Goal: Information Seeking & Learning: Learn about a topic

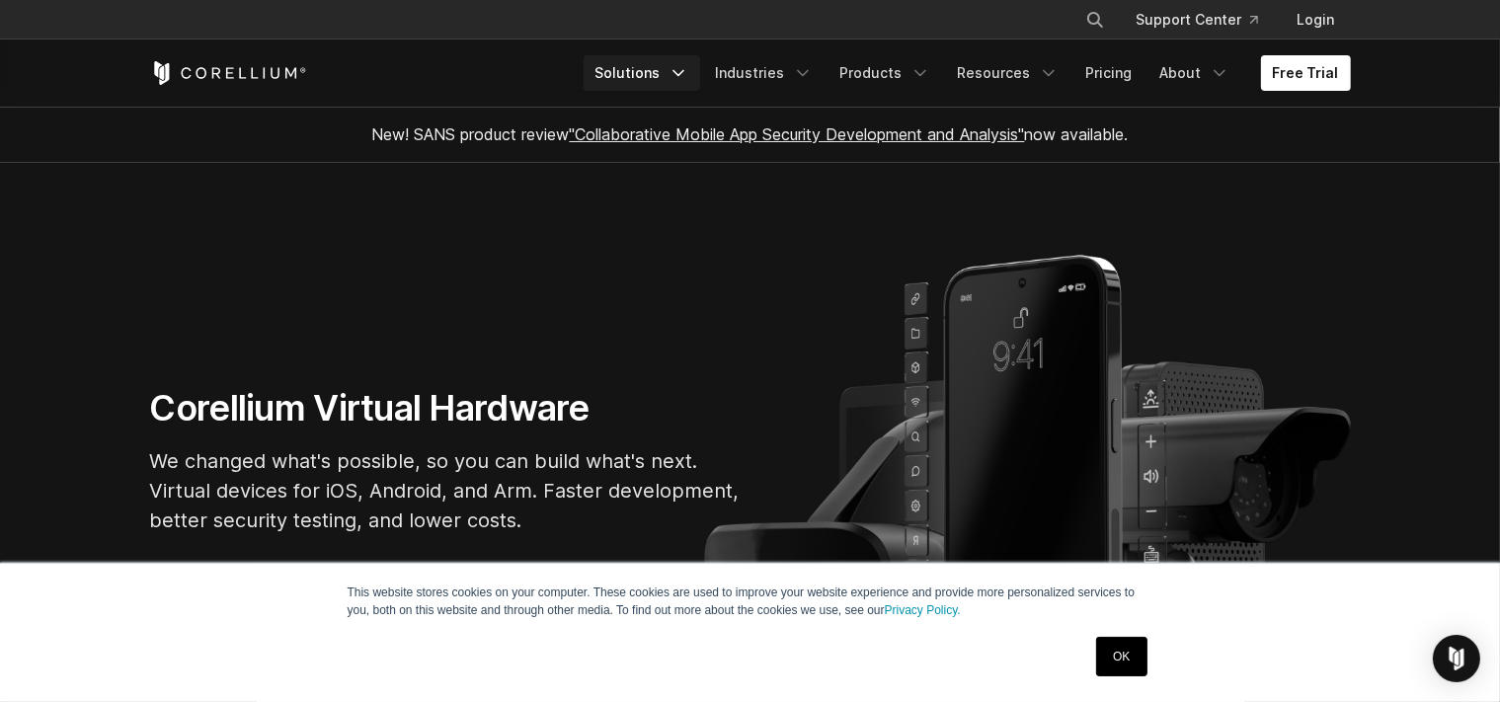
click at [688, 73] on icon "Navigation Menu" at bounding box center [678, 73] width 20 height 20
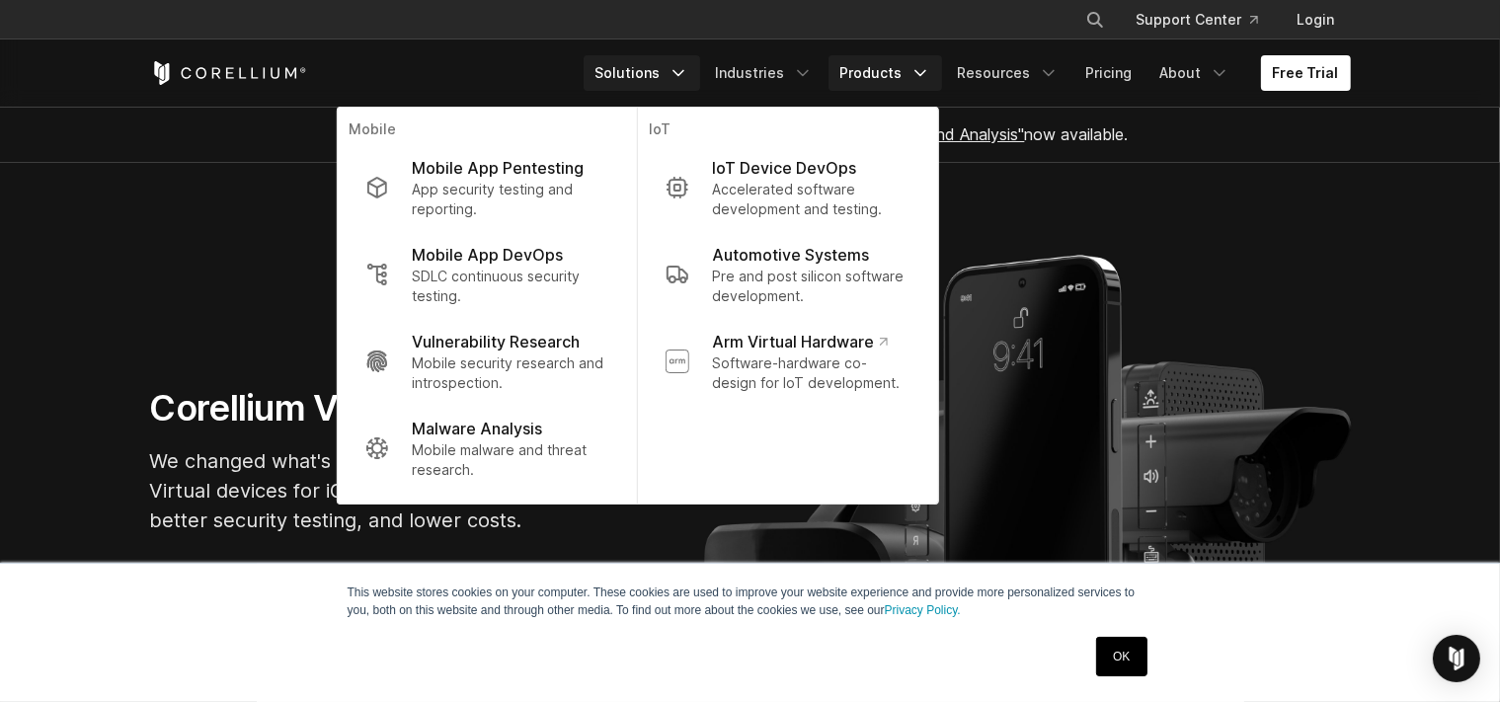
click at [920, 69] on icon "Navigation Menu" at bounding box center [920, 73] width 20 height 20
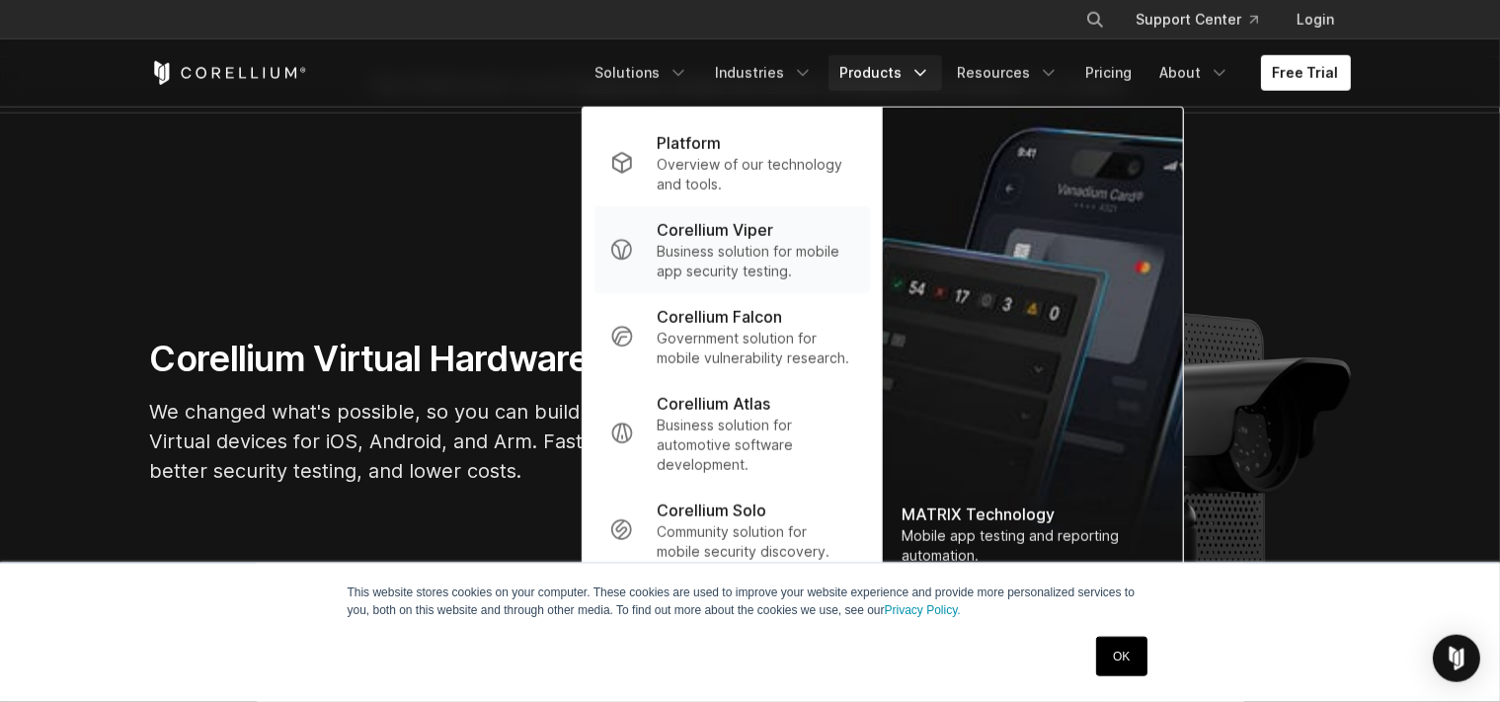
scroll to position [104, 0]
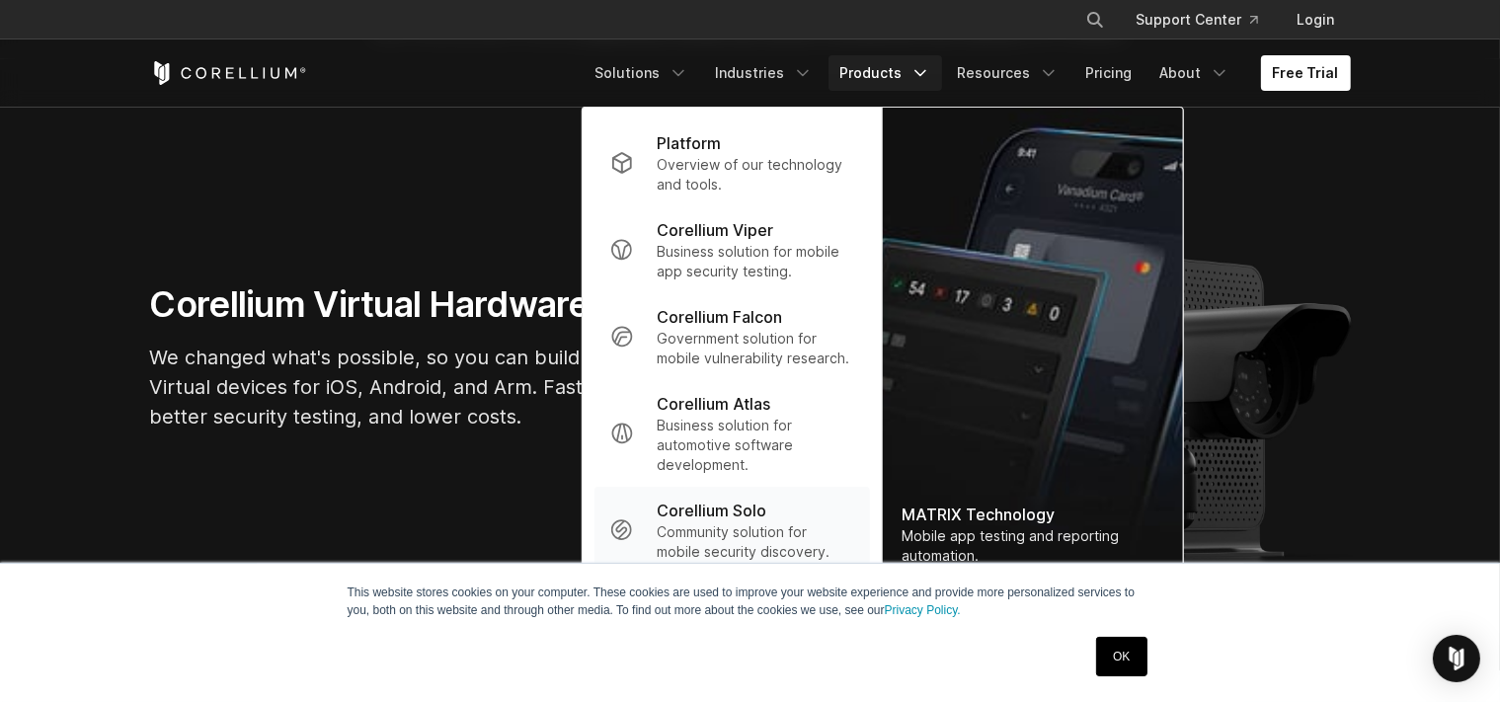
click at [720, 520] on p "Corellium Solo" at bounding box center [712, 511] width 110 height 24
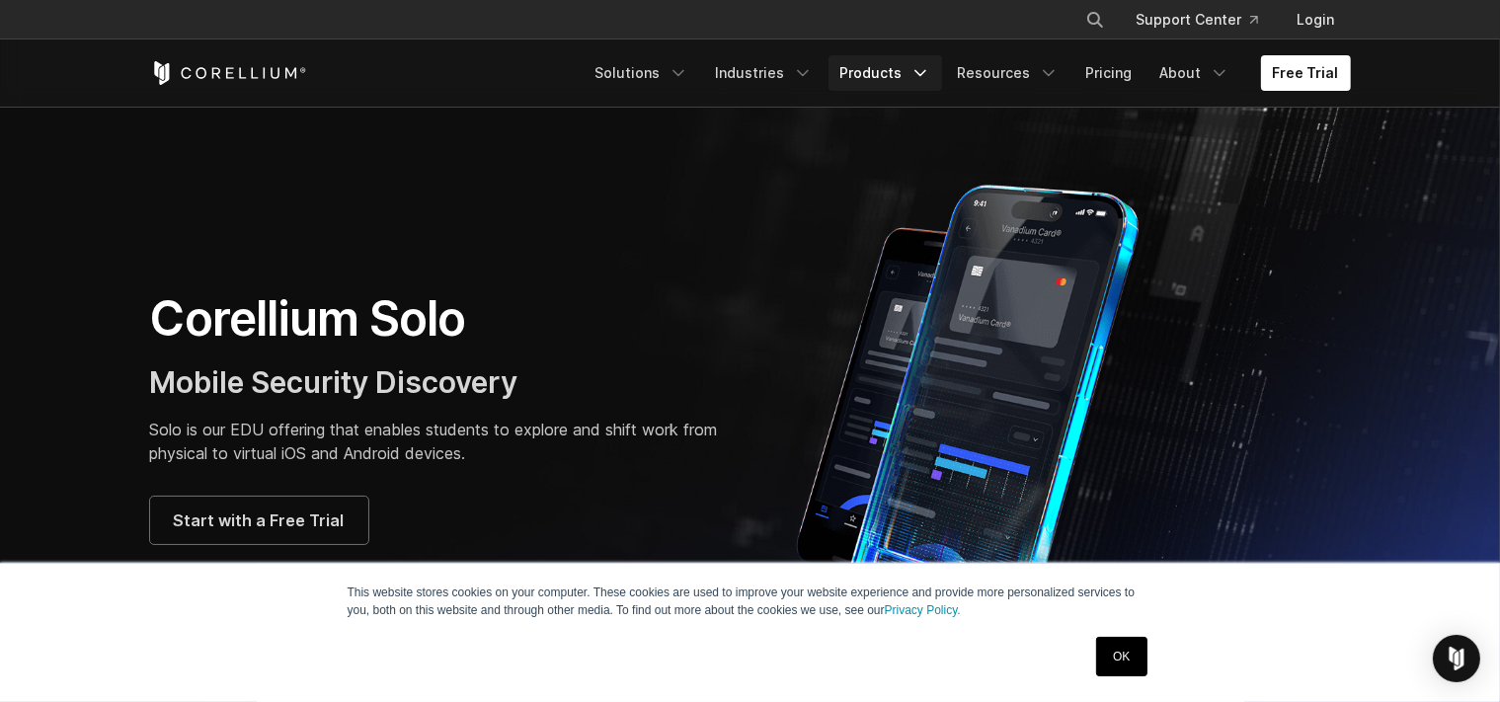
click at [922, 69] on icon "Navigation Menu" at bounding box center [920, 73] width 20 height 20
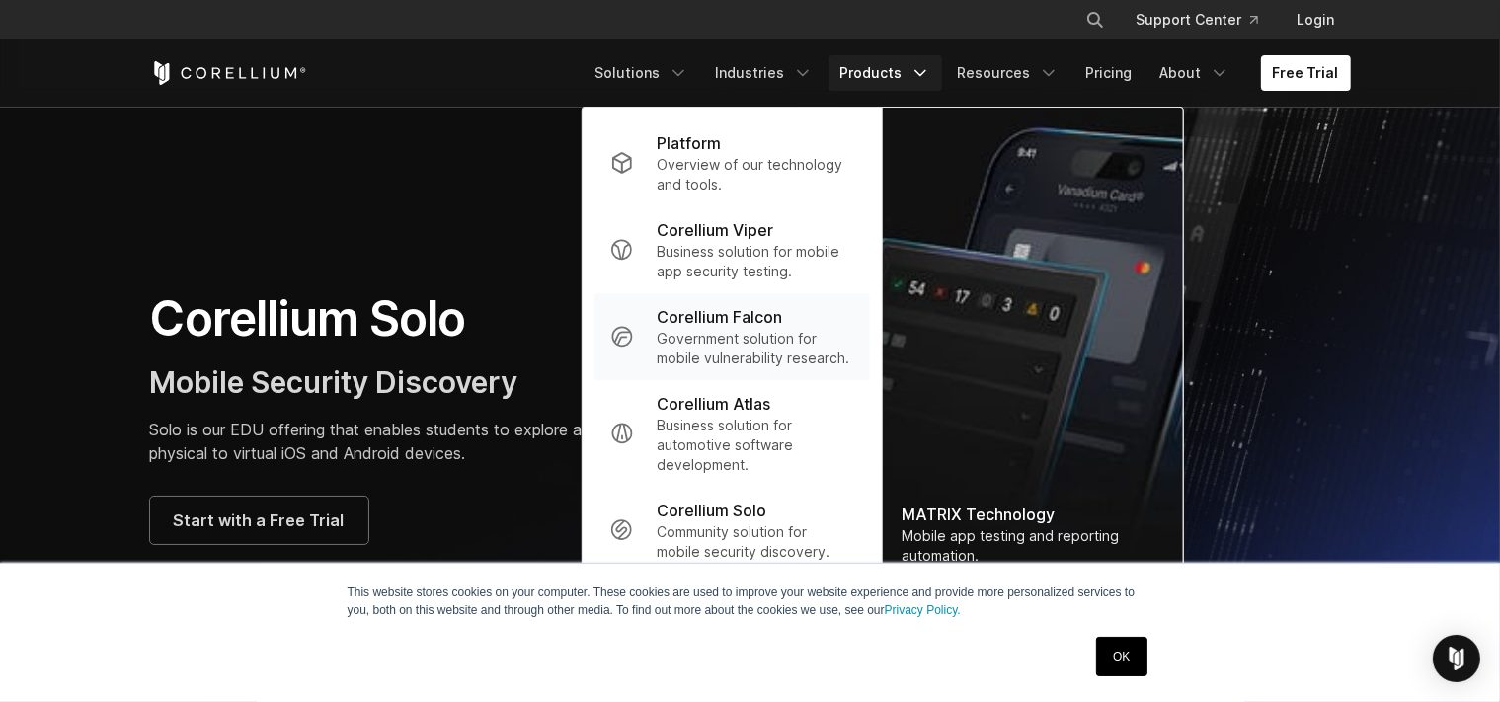
click at [737, 350] on p "Government solution for mobile vulnerability research." at bounding box center [755, 348] width 196 height 39
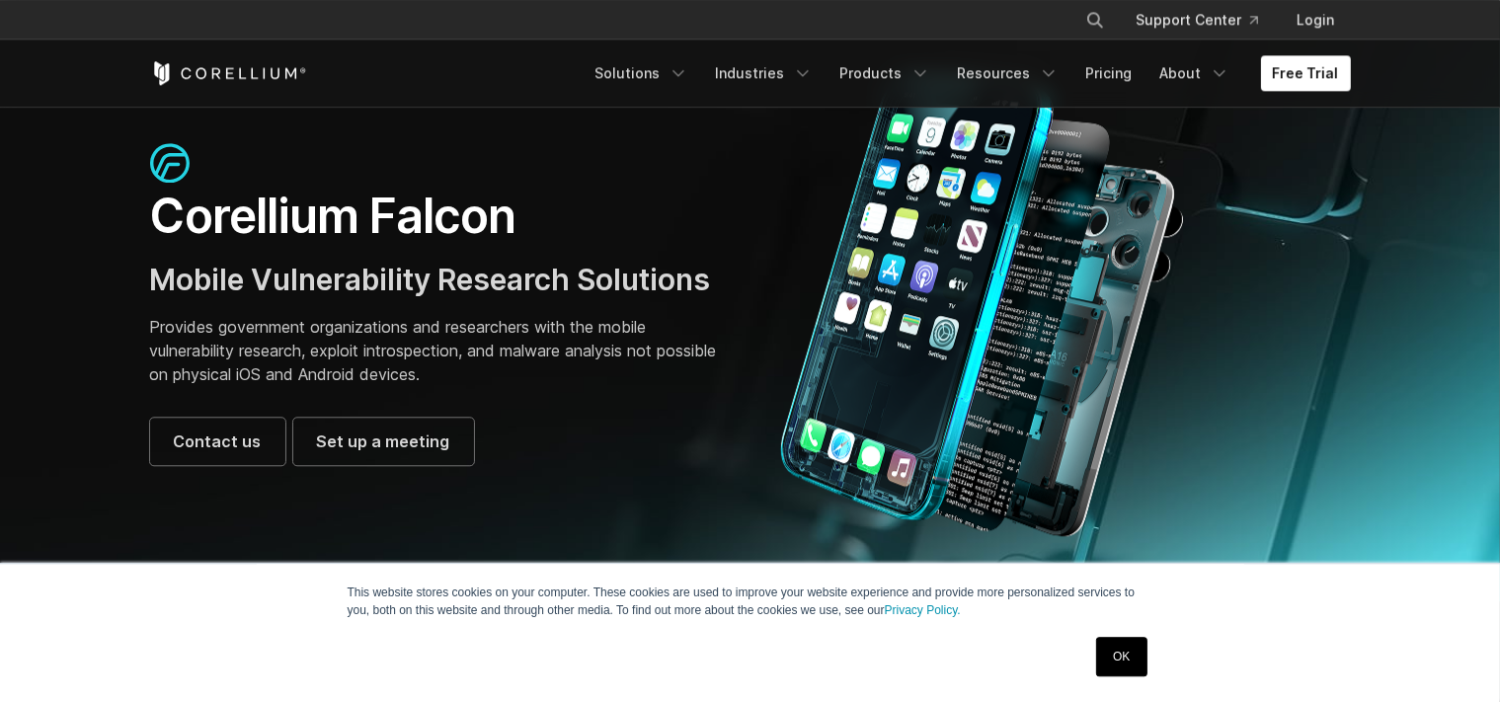
scroll to position [104, 0]
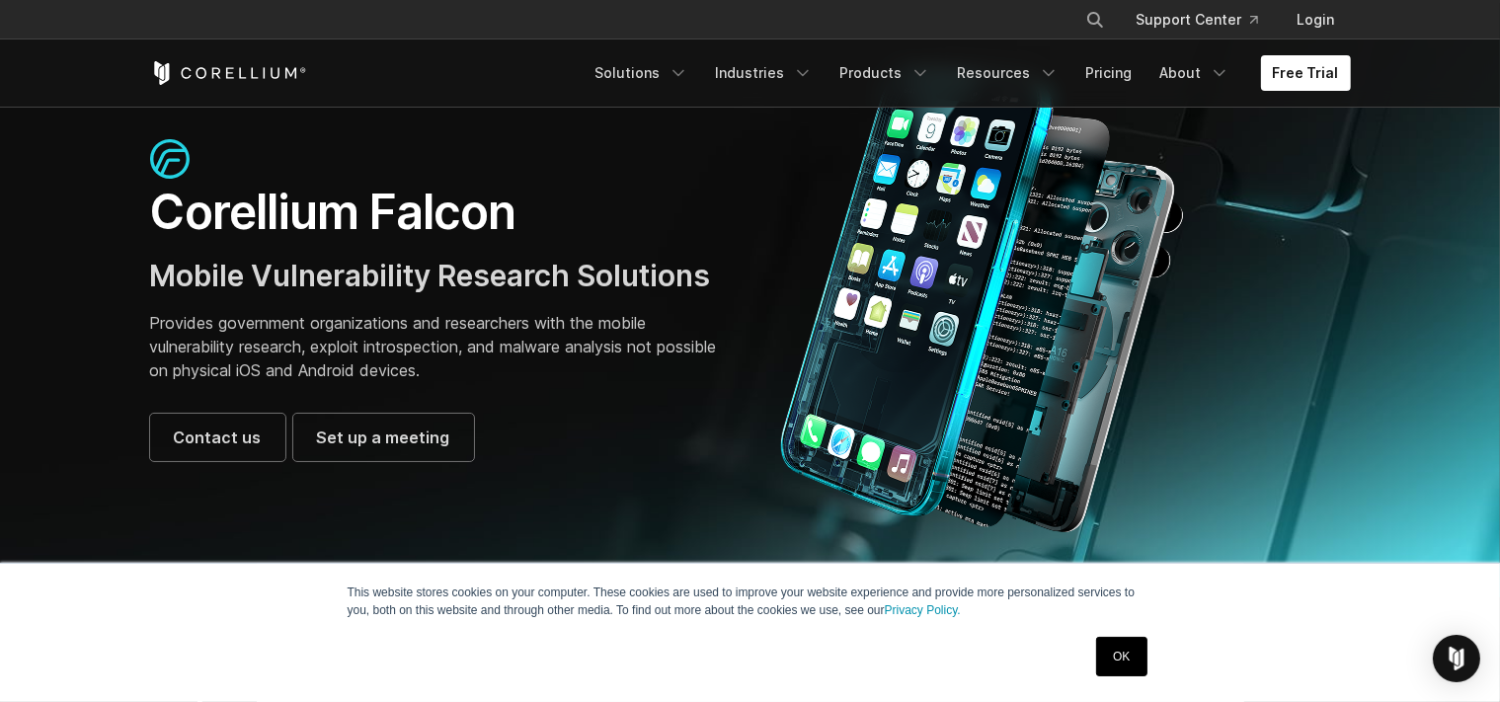
click at [1129, 663] on link "OK" at bounding box center [1121, 656] width 50 height 39
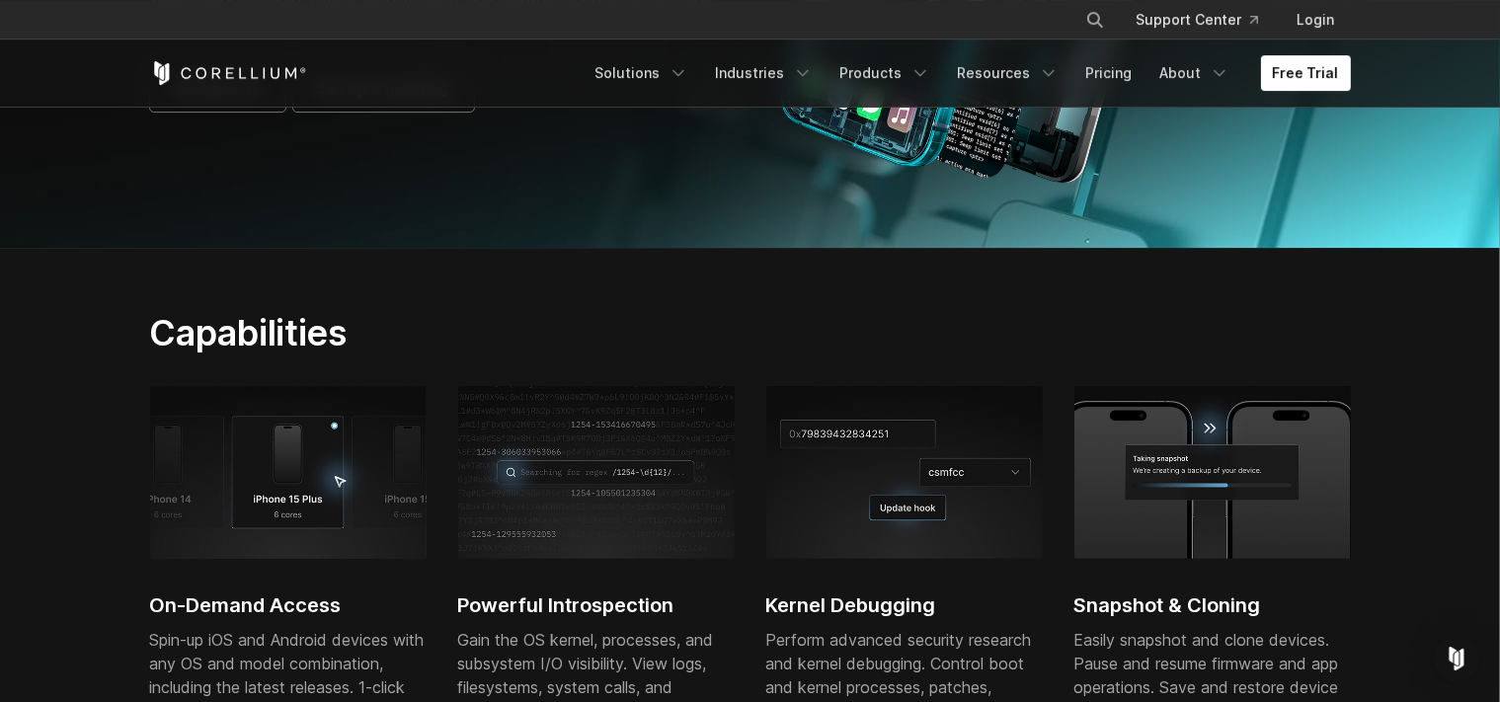
scroll to position [625, 0]
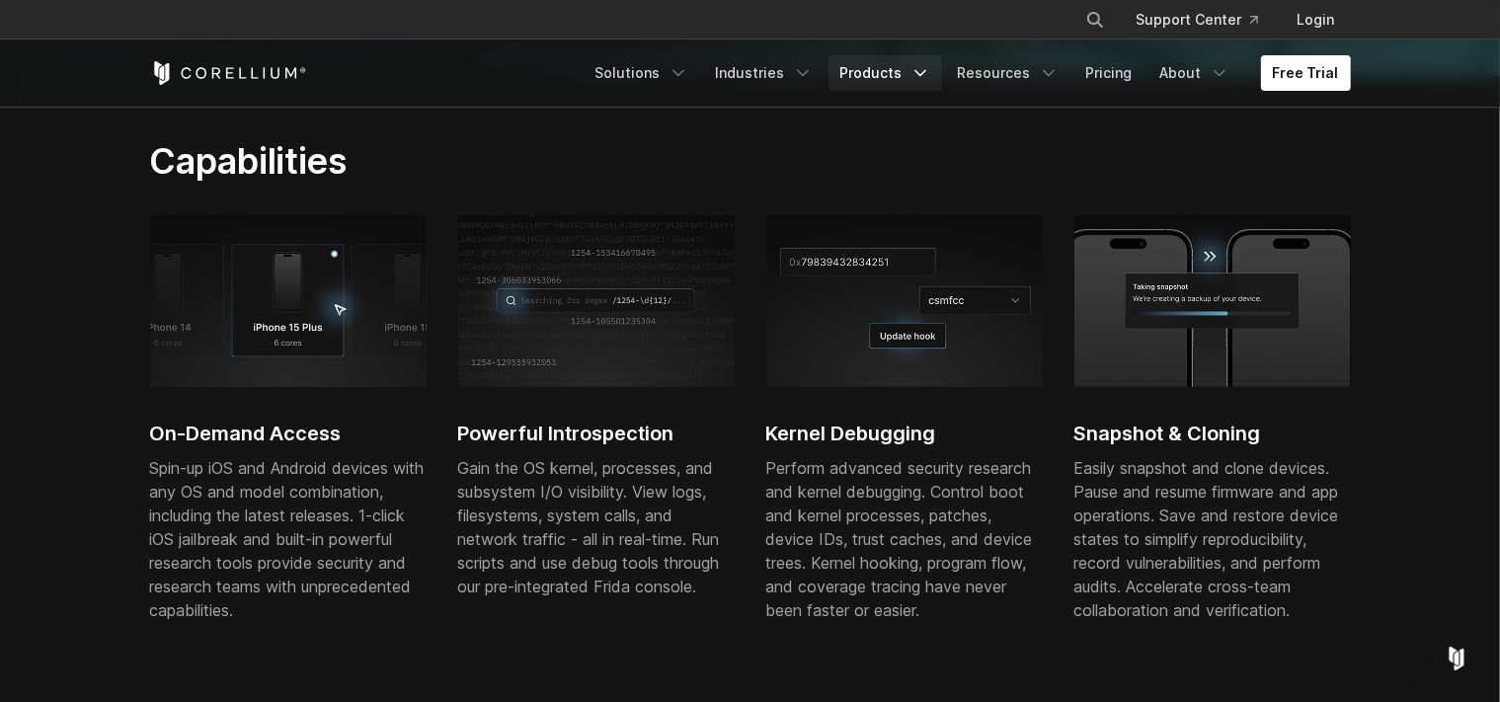
click at [930, 79] on icon "Navigation Menu" at bounding box center [920, 73] width 20 height 20
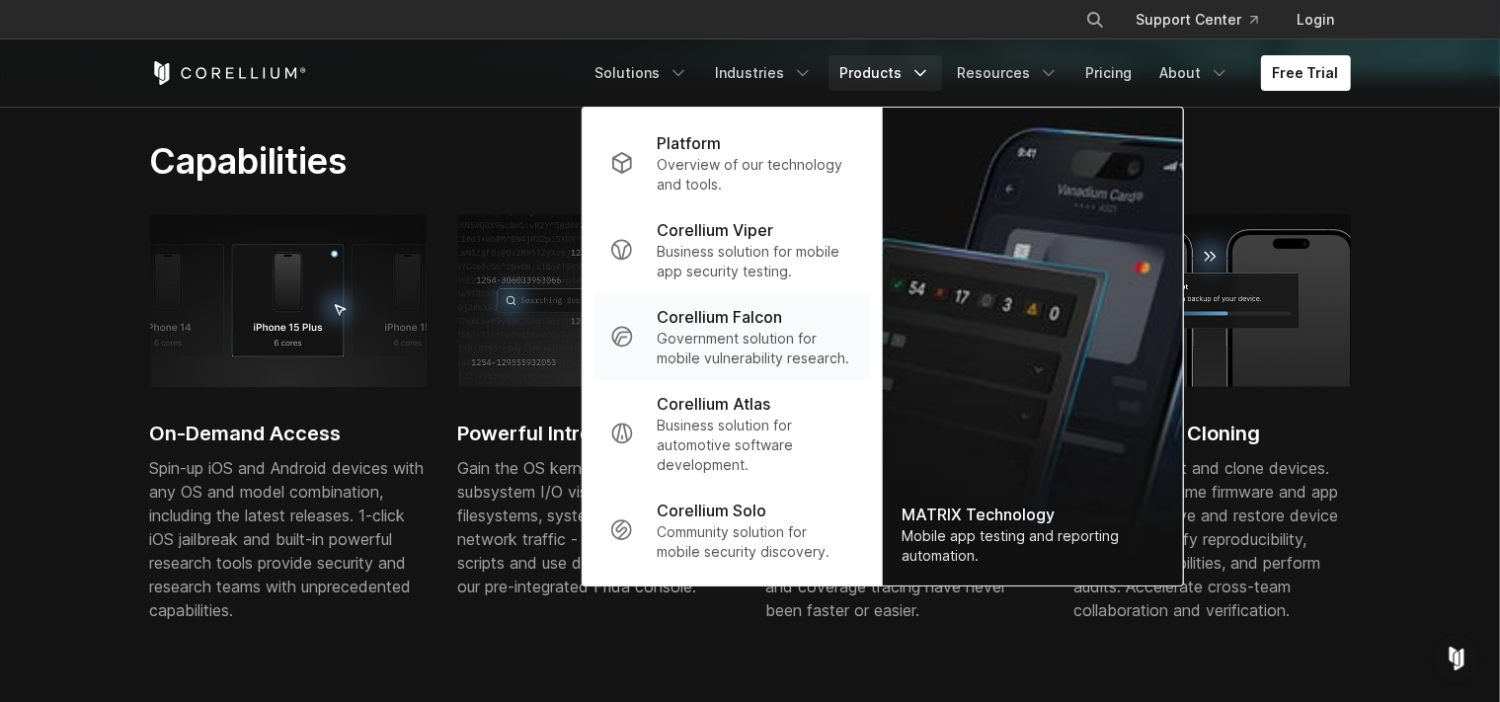
click at [756, 356] on p "Government solution for mobile vulnerability research." at bounding box center [755, 348] width 196 height 39
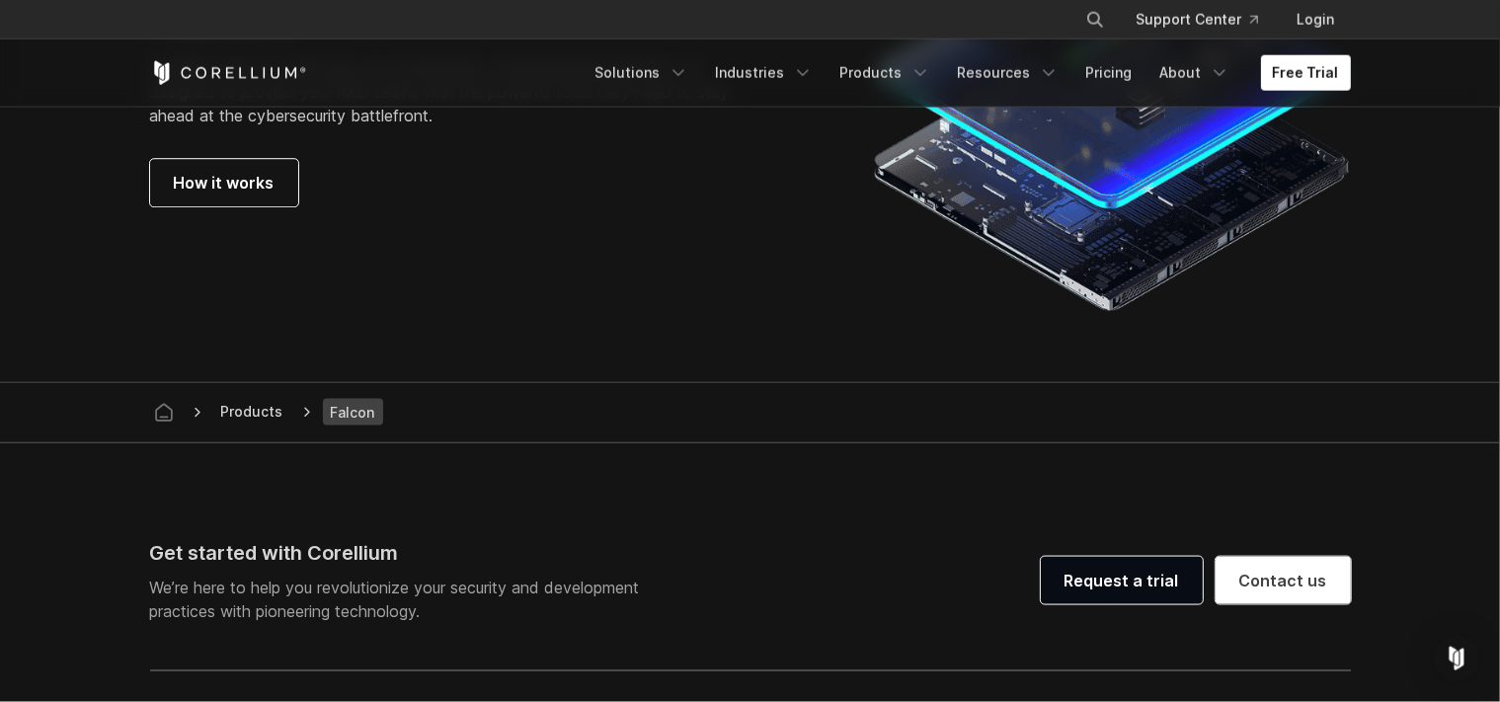
scroll to position [5735, 0]
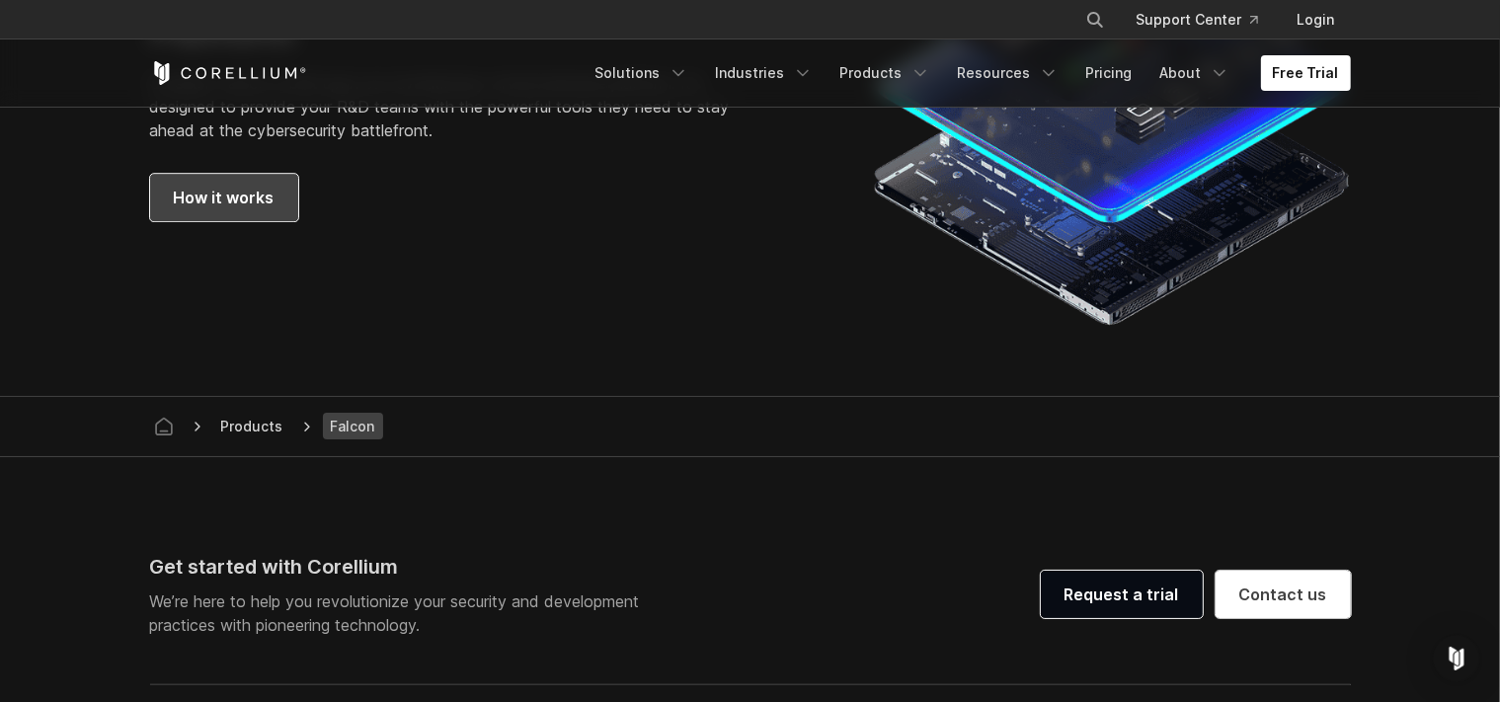
click at [246, 205] on span "How it works" at bounding box center [224, 198] width 101 height 24
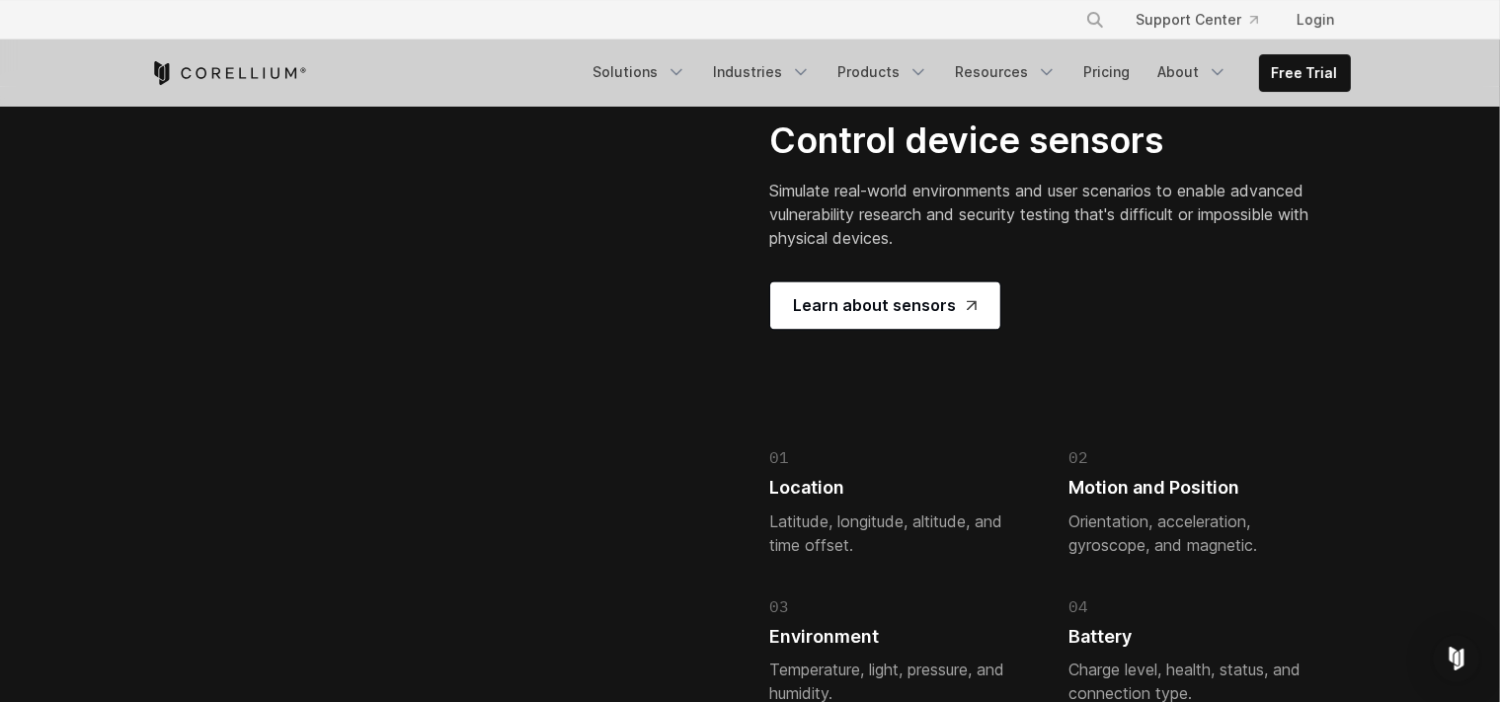
scroll to position [4379, 0]
